Goal: Use online tool/utility: Utilize a website feature to perform a specific function

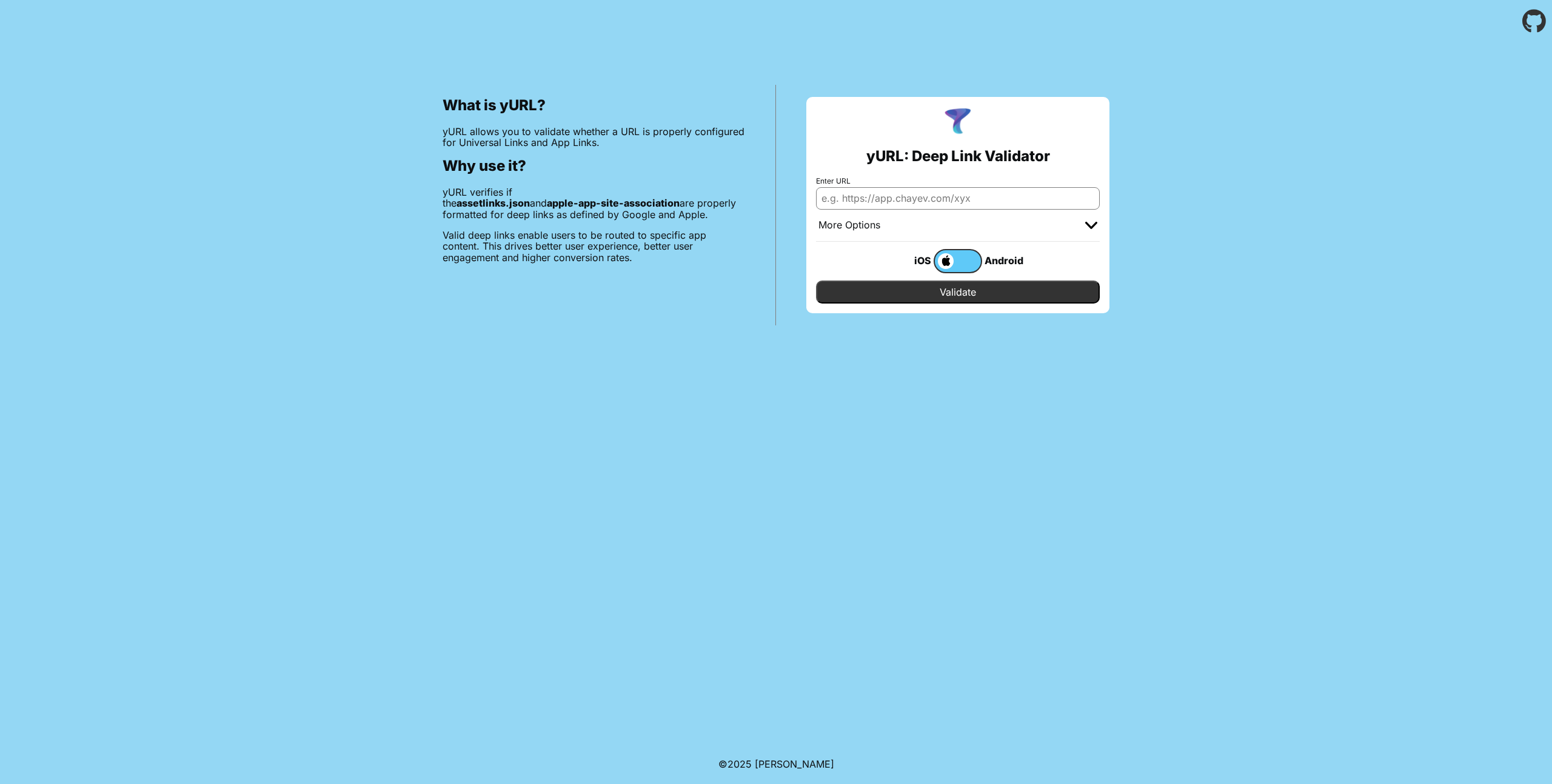
click at [900, 198] on input "Enter URL" at bounding box center [957, 198] width 283 height 22
type input "[URL][DOMAIN_NAME]"
click at [969, 297] on input "Validate" at bounding box center [957, 292] width 283 height 23
